Goal: Find contact information: Find contact information

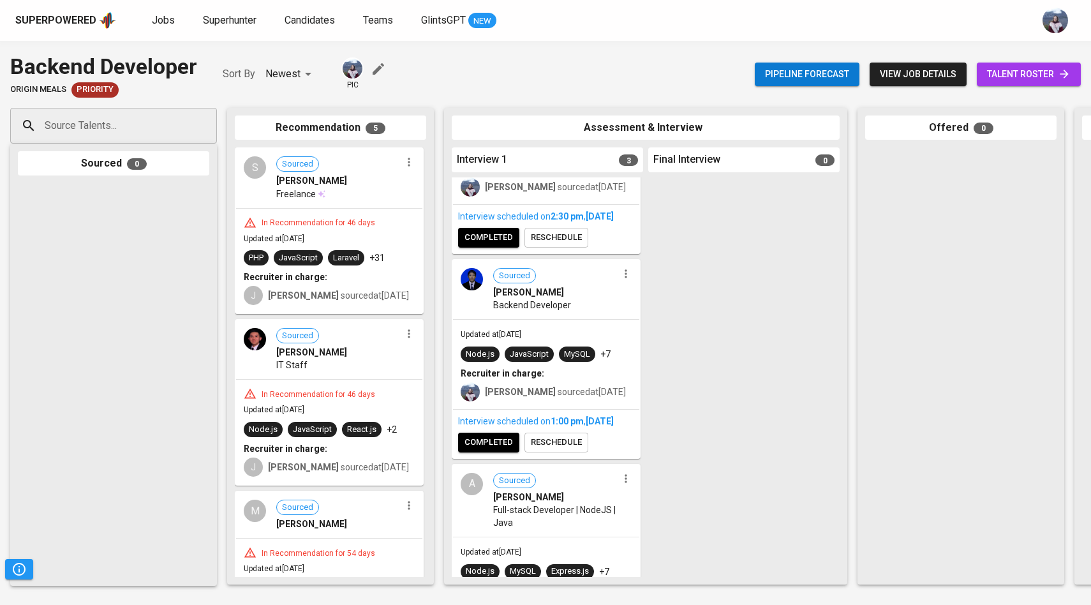
scroll to position [159, 0]
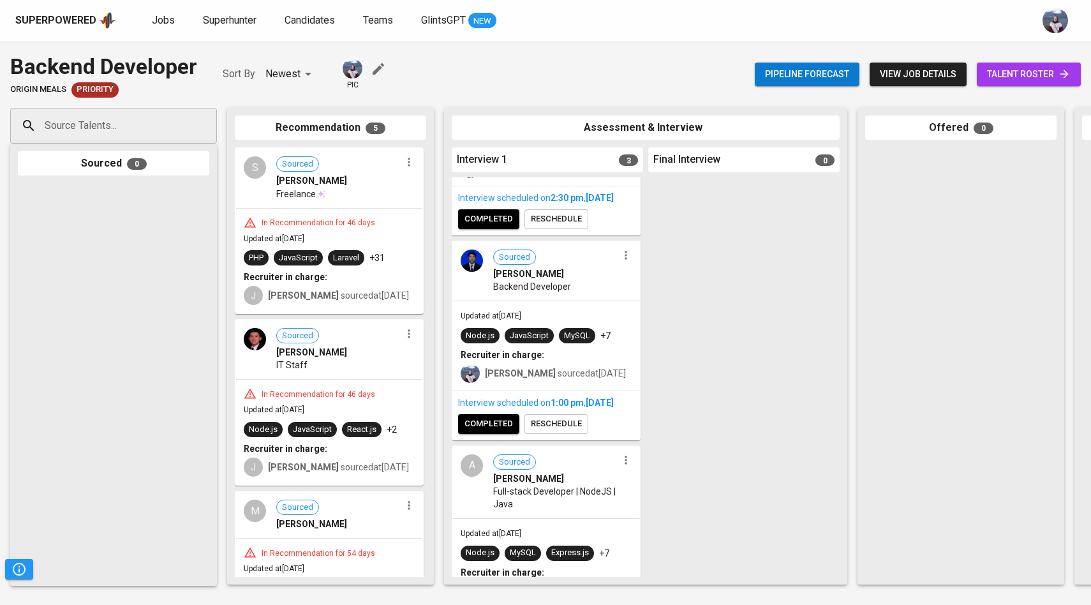
click at [483, 281] on div "Sourced [PERSON_NAME] Backend Developer" at bounding box center [546, 271] width 186 height 59
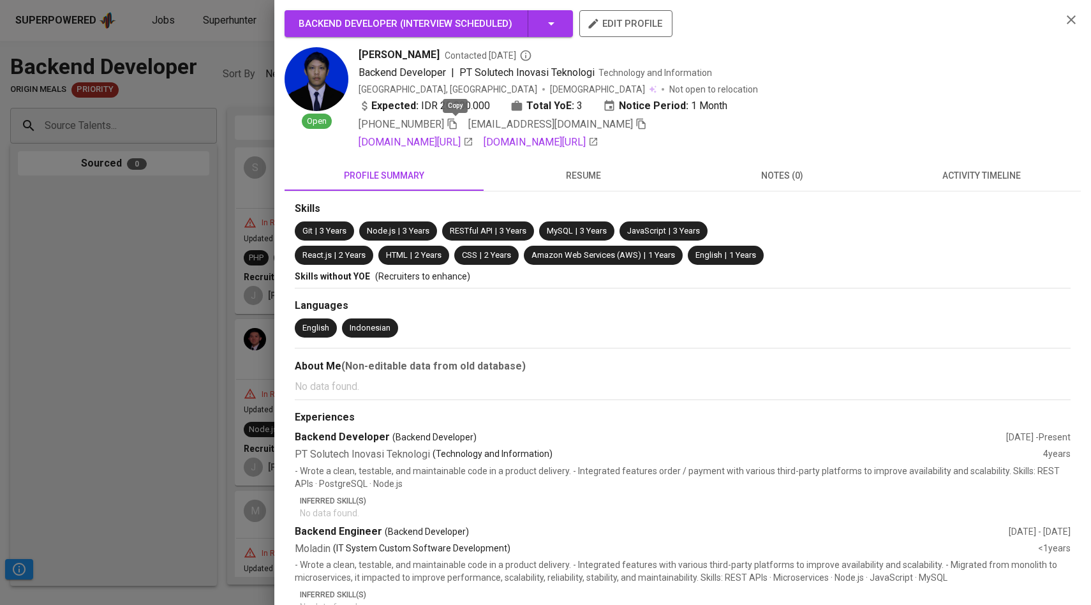
click at [456, 121] on icon "button" at bounding box center [452, 124] width 9 height 11
click at [223, 166] on div at bounding box center [545, 302] width 1091 height 605
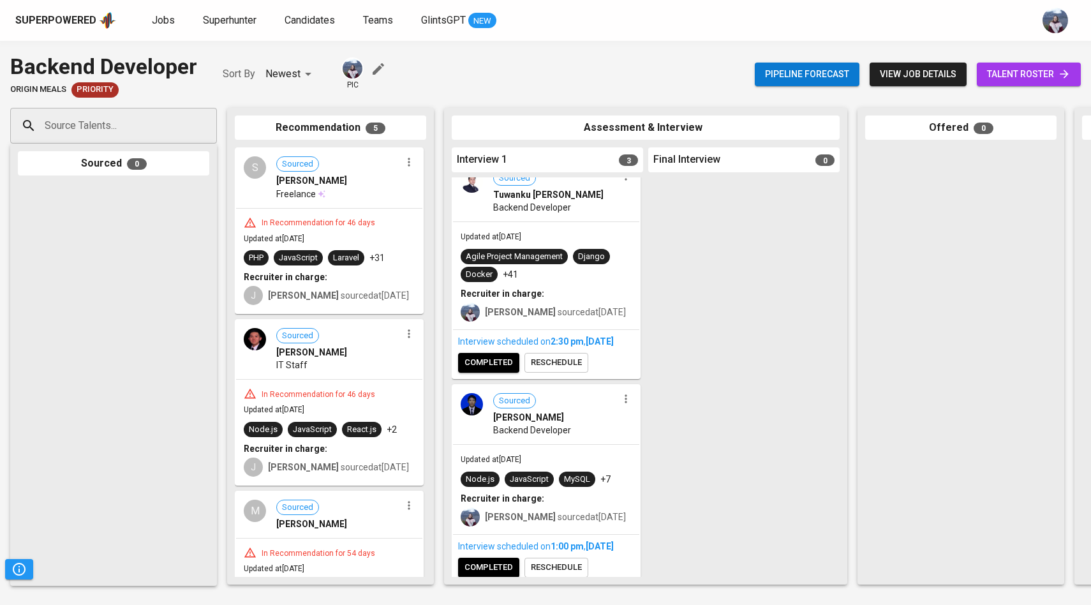
scroll to position [0, 0]
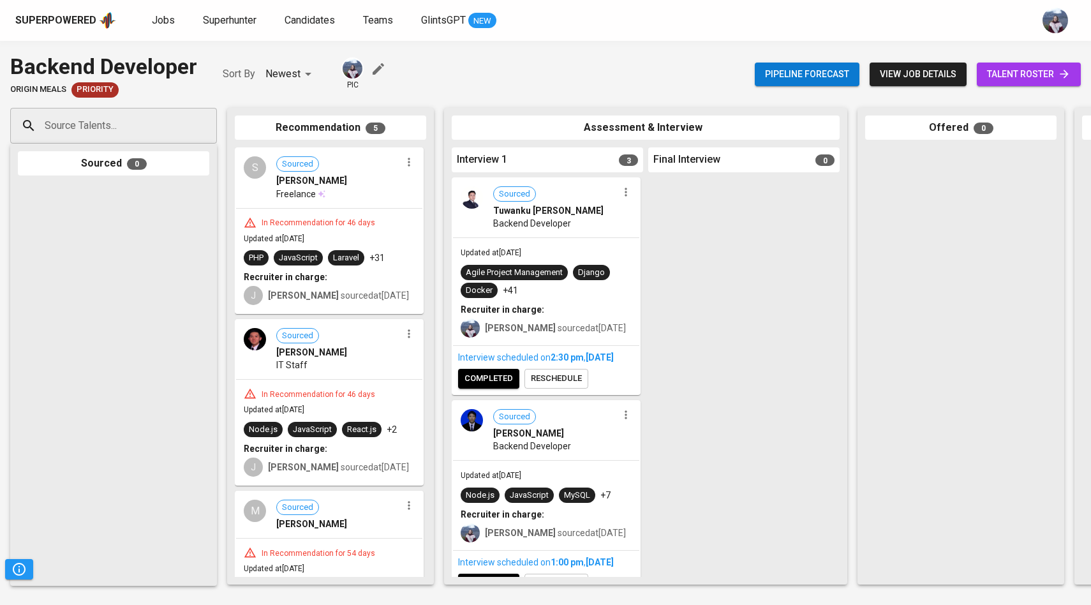
click at [507, 213] on span "Tuwanku [PERSON_NAME]" at bounding box center [548, 210] width 110 height 13
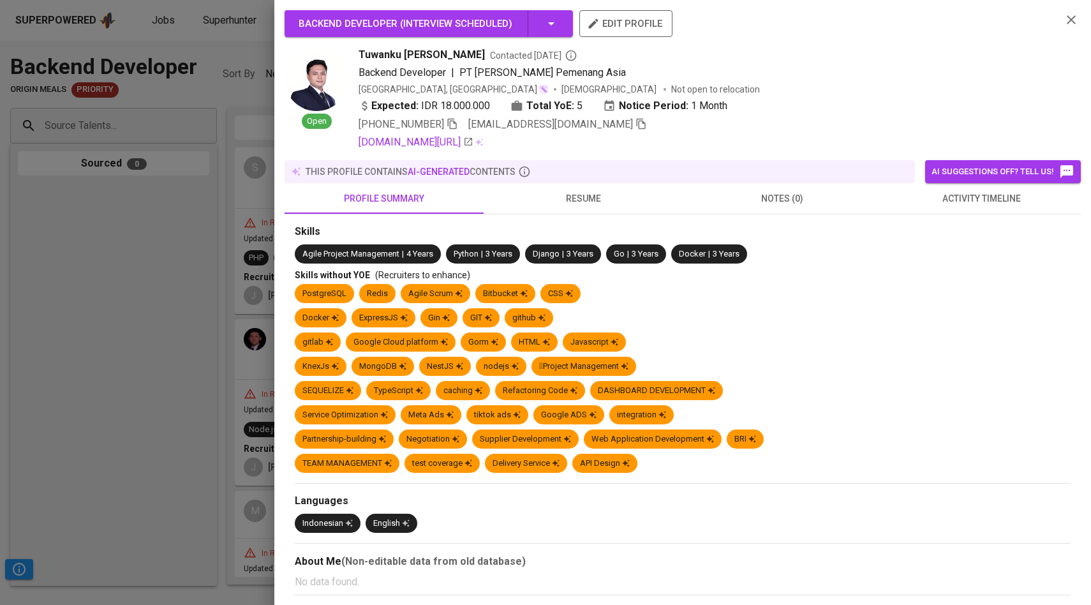
click at [462, 125] on div "[PHONE_NUMBER] [EMAIL_ADDRESS][DOMAIN_NAME]" at bounding box center [503, 124] width 288 height 15
click at [455, 125] on icon "button" at bounding box center [452, 123] width 11 height 11
click at [221, 143] on div at bounding box center [545, 302] width 1091 height 605
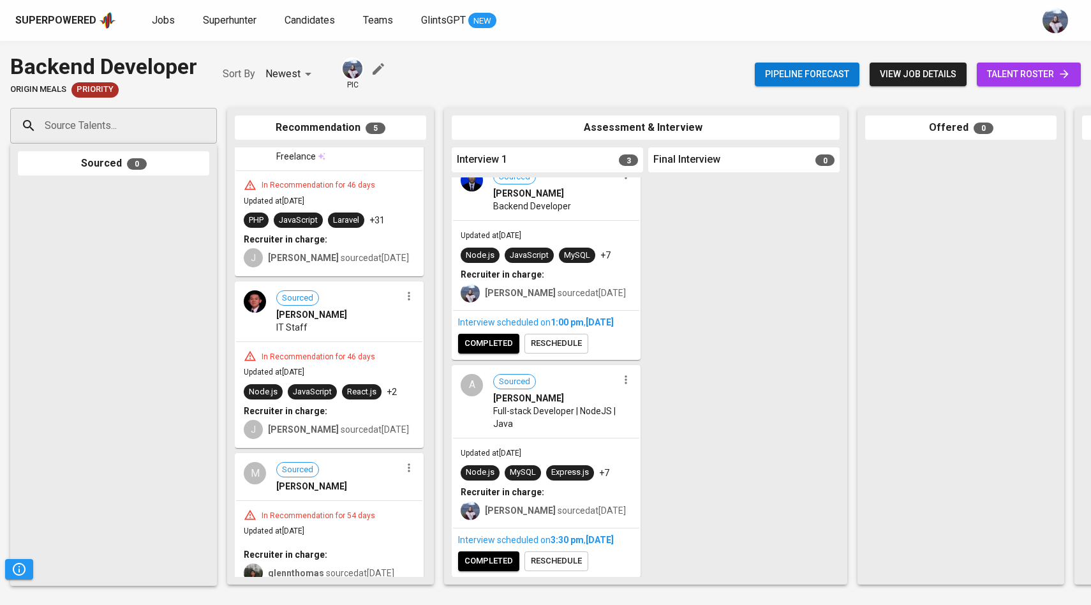
scroll to position [272, 0]
click at [473, 374] on div "A" at bounding box center [472, 385] width 22 height 22
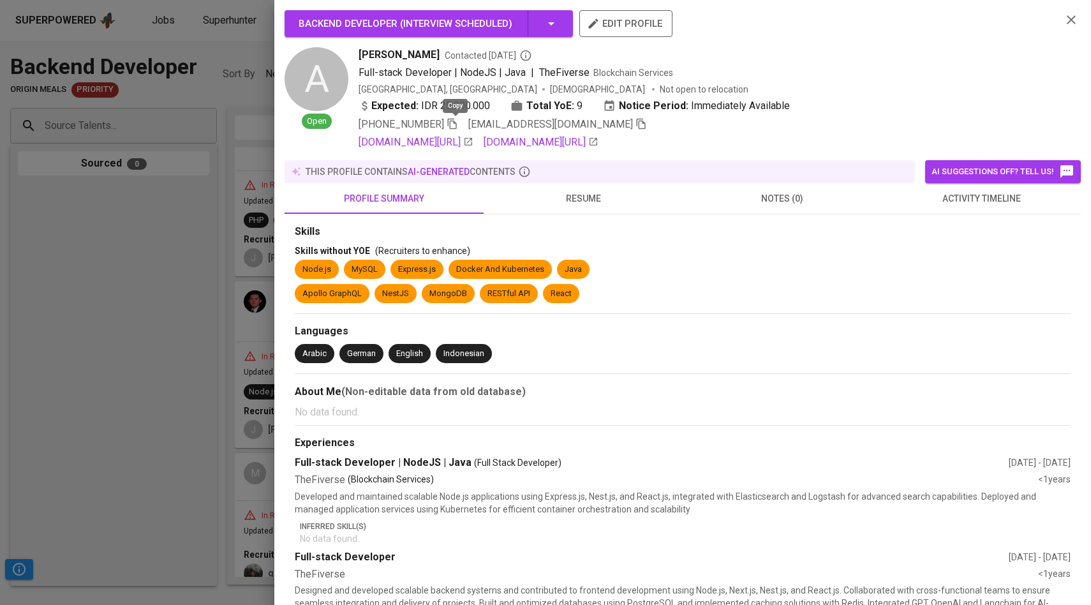
click at [457, 124] on icon "button" at bounding box center [452, 123] width 11 height 11
click at [252, 195] on div at bounding box center [545, 302] width 1091 height 605
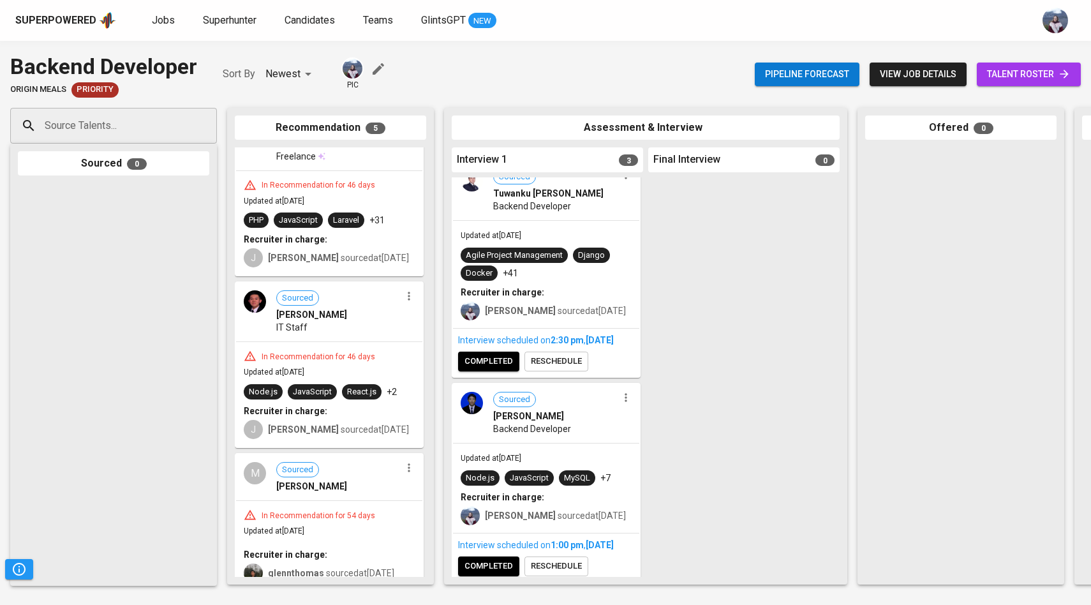
scroll to position [0, 0]
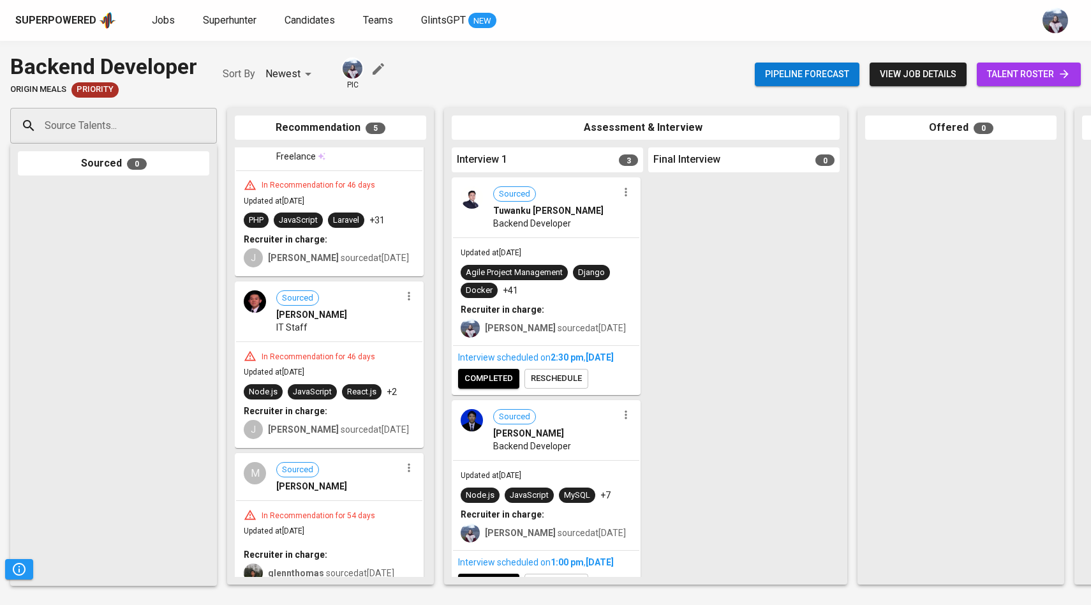
click at [475, 202] on img at bounding box center [472, 197] width 22 height 22
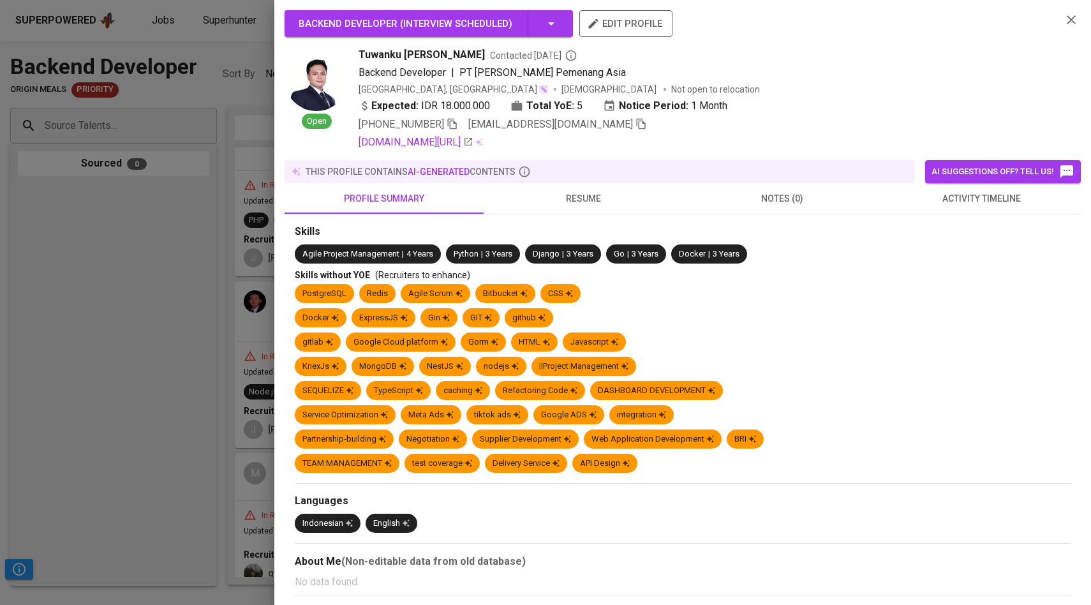
click at [225, 207] on div at bounding box center [545, 302] width 1091 height 605
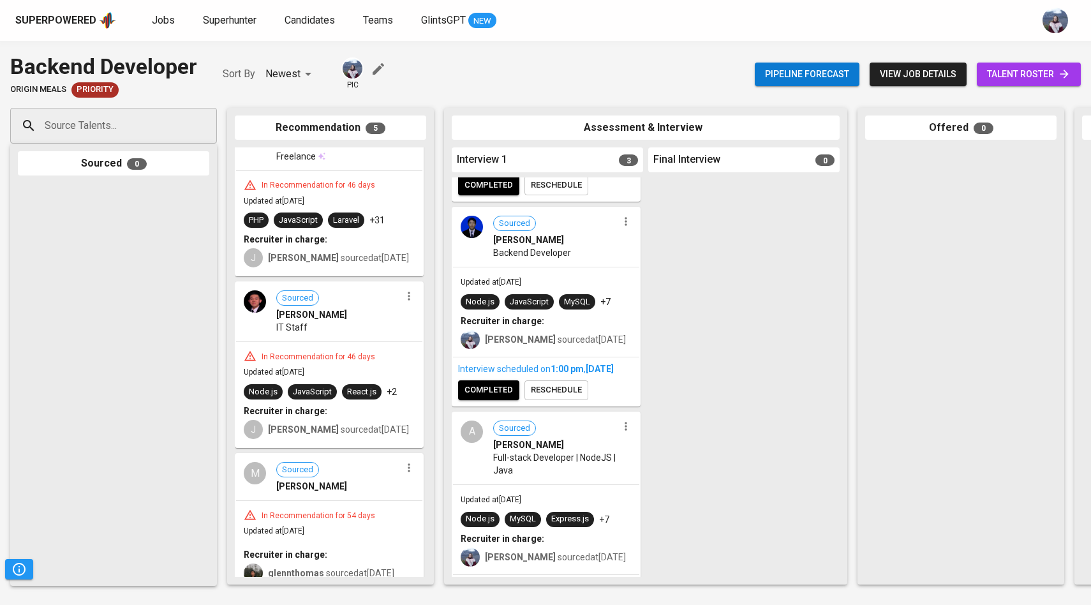
scroll to position [272, 0]
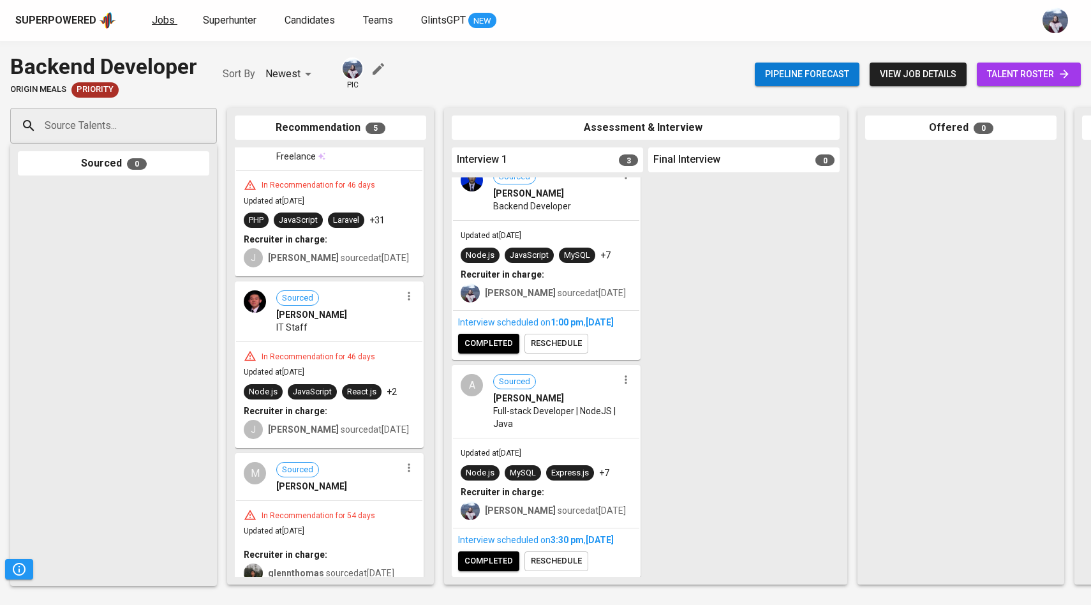
click at [168, 20] on span "Jobs" at bounding box center [163, 20] width 23 height 12
